Goal: Check status

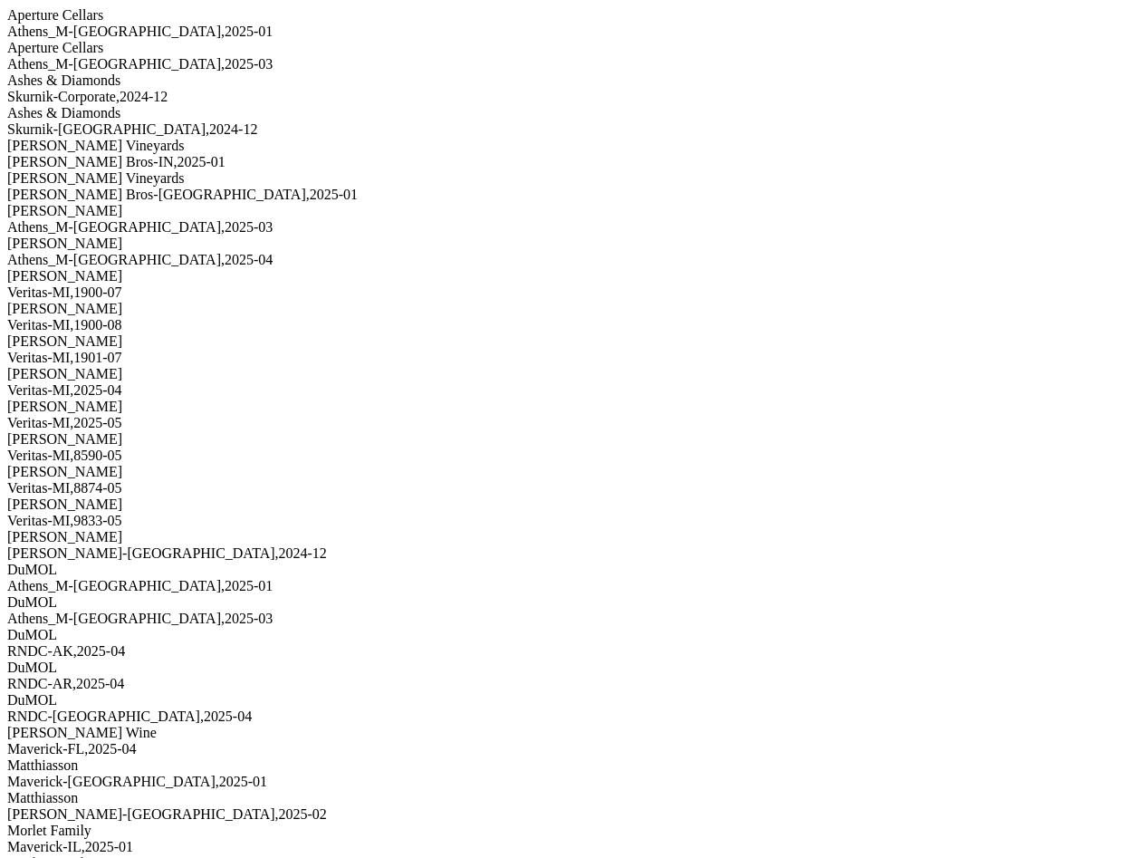
click at [208, 40] on div "Athens_M-[GEOGRAPHIC_DATA] , 2025 - 01" at bounding box center [571, 32] width 1128 height 16
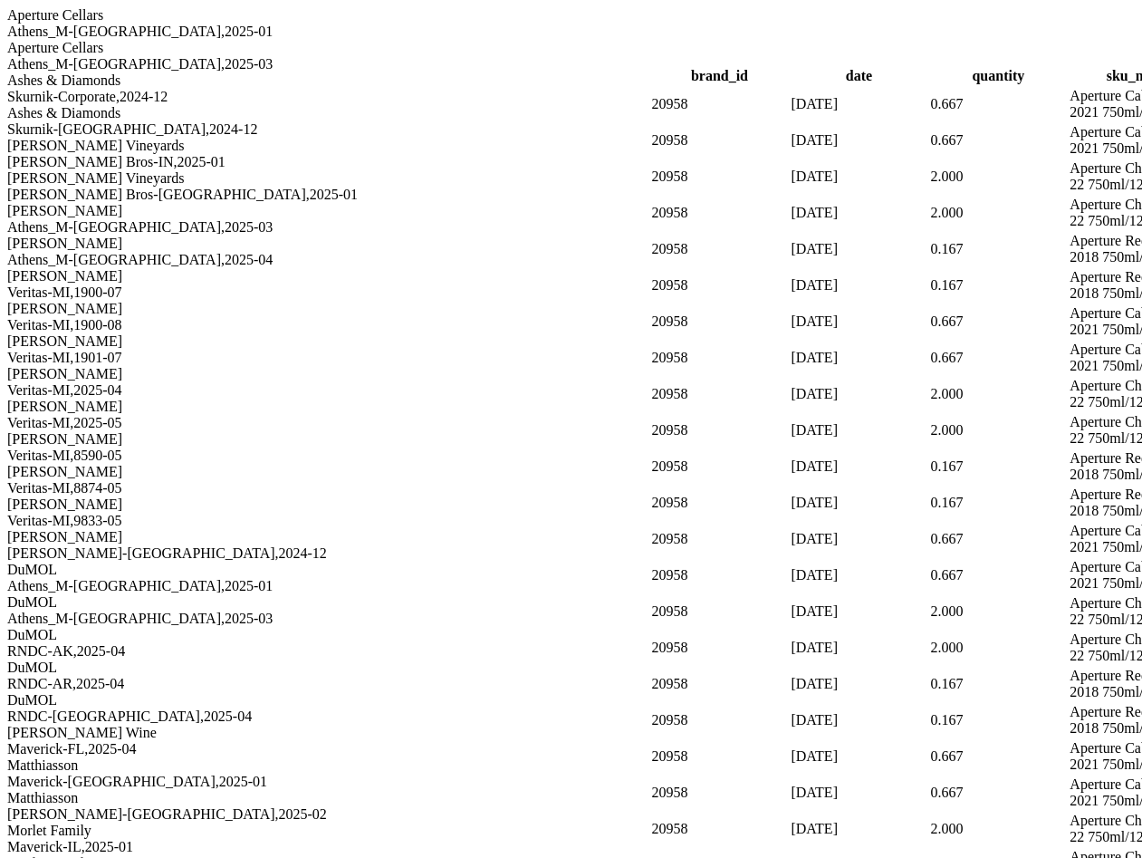
scroll to position [4502, 0]
